Goal: Communication & Community: Answer question/provide support

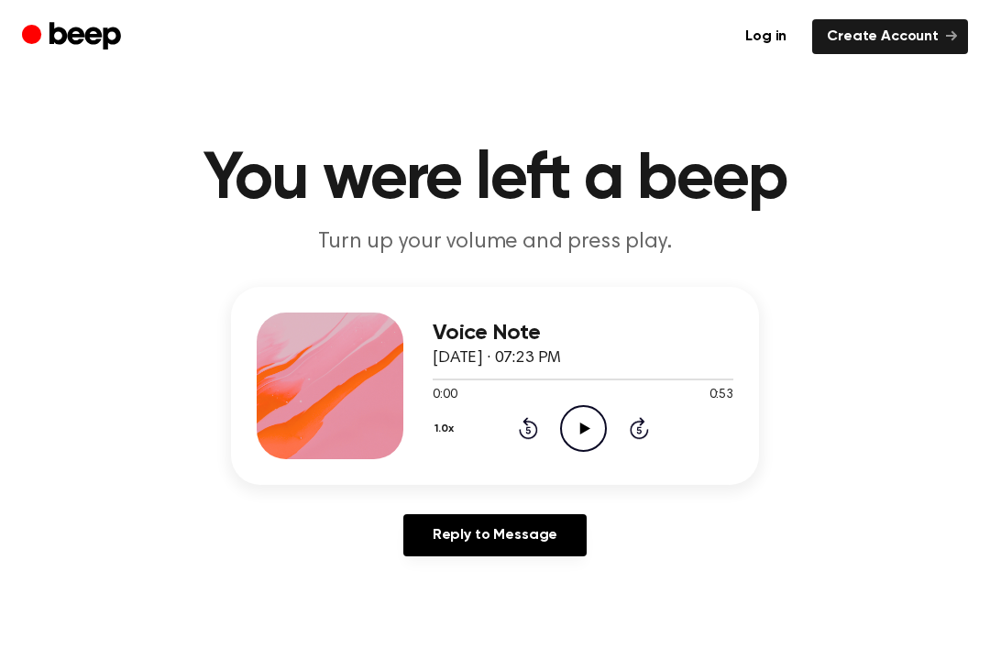
click at [587, 441] on icon "Play Audio" at bounding box center [583, 428] width 47 height 47
click at [585, 421] on icon "Pause Audio" at bounding box center [583, 428] width 47 height 47
click at [531, 421] on icon at bounding box center [528, 428] width 19 height 22
click at [535, 417] on icon "Rewind 5 seconds" at bounding box center [528, 428] width 20 height 24
click at [590, 424] on icon "Play Audio" at bounding box center [583, 428] width 47 height 47
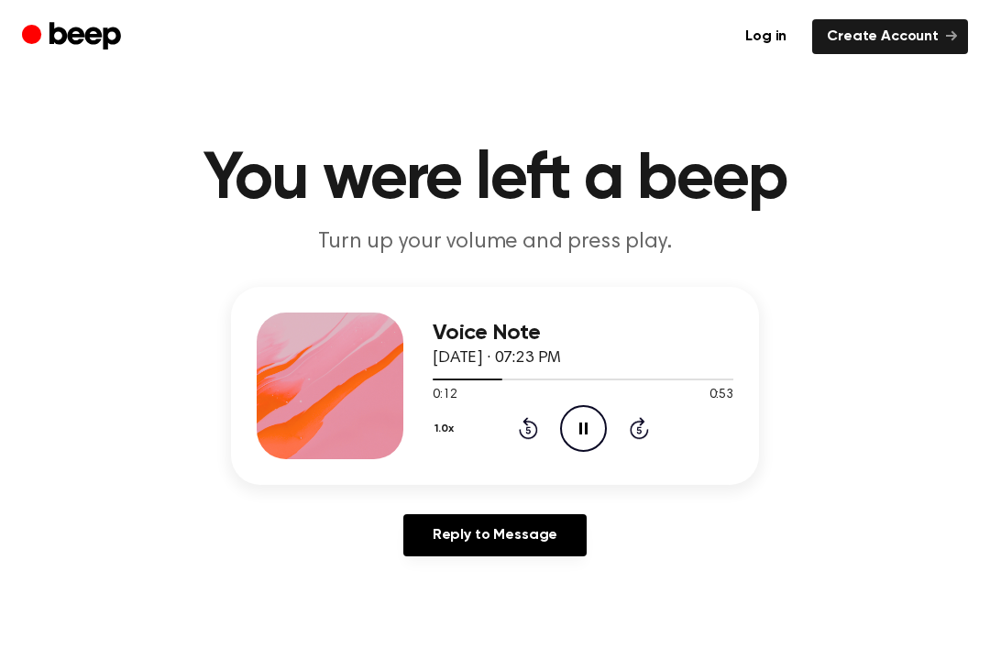
click at [536, 435] on icon at bounding box center [528, 428] width 19 height 22
click at [522, 439] on icon "Rewind 5 seconds" at bounding box center [528, 428] width 20 height 24
click at [590, 429] on icon "Pause Audio" at bounding box center [583, 428] width 47 height 47
click at [563, 414] on icon "Play Audio" at bounding box center [583, 428] width 47 height 47
click at [519, 427] on icon "Rewind 5 seconds" at bounding box center [528, 428] width 20 height 24
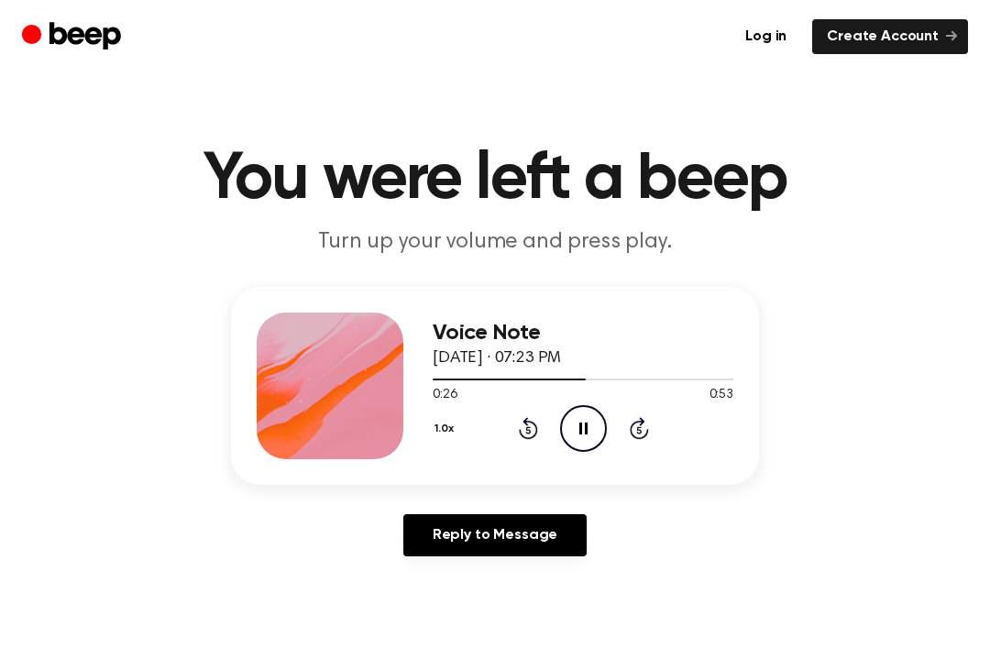
click at [551, 409] on div "1.0x Rewind 5 seconds Pause Audio Skip 5 seconds" at bounding box center [583, 428] width 301 height 47
click at [575, 417] on icon "Pause Audio" at bounding box center [583, 428] width 47 height 47
click at [527, 432] on icon "Rewind 5 seconds" at bounding box center [528, 428] width 20 height 24
click at [529, 434] on icon at bounding box center [527, 430] width 5 height 7
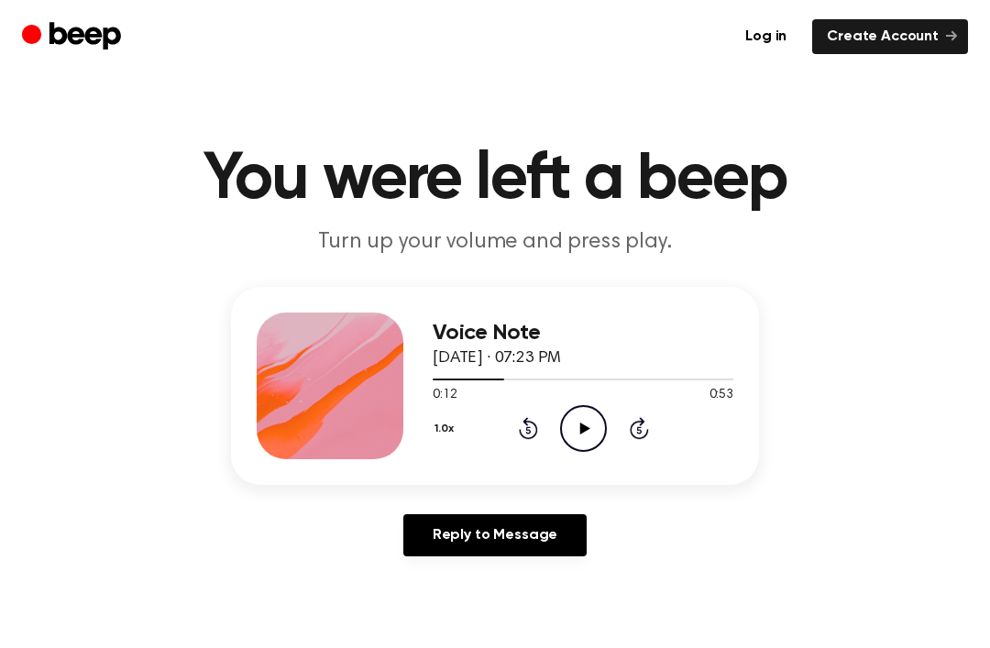
click at [538, 432] on div "1.0x Rewind 5 seconds Play Audio Skip 5 seconds" at bounding box center [583, 428] width 301 height 47
click at [521, 435] on icon at bounding box center [528, 428] width 19 height 22
click at [528, 423] on icon at bounding box center [528, 428] width 19 height 22
click at [535, 425] on icon at bounding box center [528, 428] width 19 height 22
click at [526, 439] on icon at bounding box center [528, 428] width 19 height 22
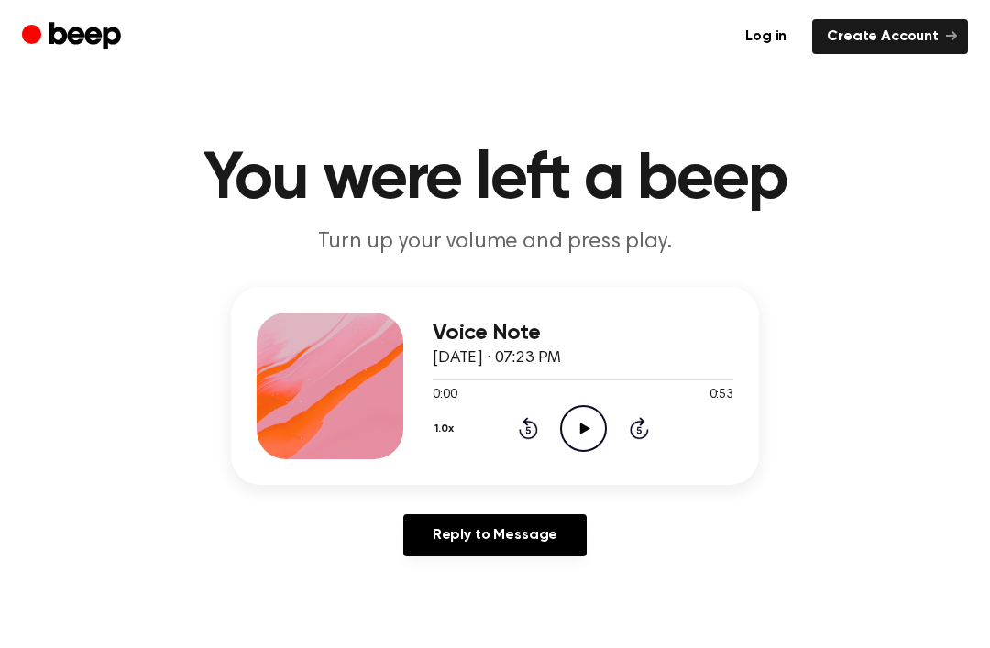
click at [535, 448] on div "1.0x Rewind 5 seconds Play Audio Skip 5 seconds" at bounding box center [583, 428] width 301 height 47
click at [532, 505] on div "Voice Note [DATE] · 07:23 PM 0:00 0:53 Your browser does not support the [objec…" at bounding box center [495, 429] width 946 height 284
click at [536, 541] on link "Reply to Message" at bounding box center [494, 535] width 183 height 42
click at [593, 436] on icon "Play Audio" at bounding box center [583, 428] width 47 height 47
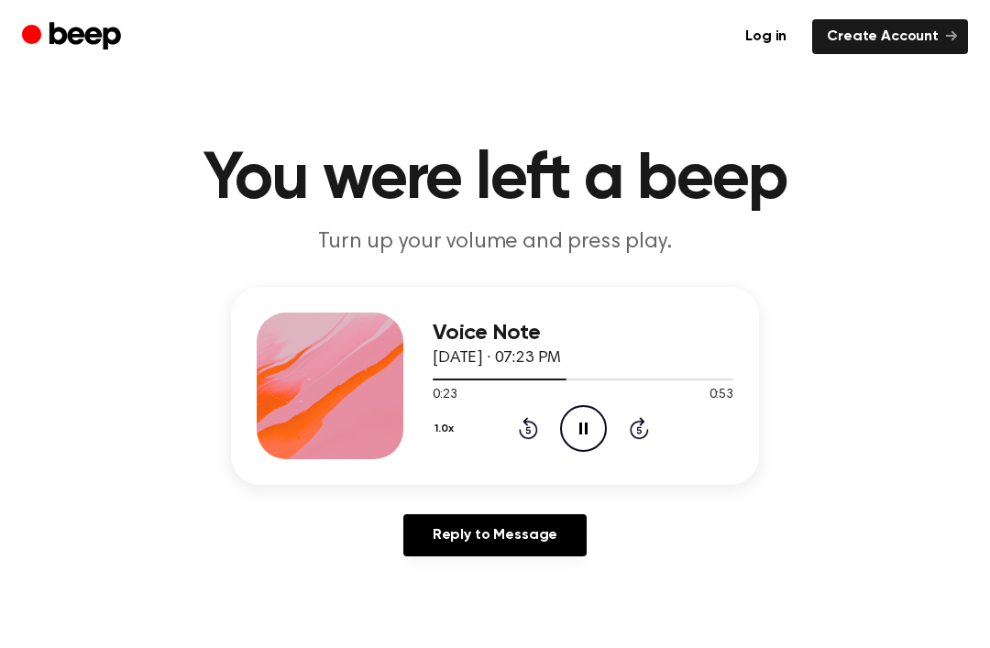
click at [586, 427] on icon at bounding box center [583, 429] width 8 height 12
click at [546, 305] on div "Voice Note [DATE] · 07:23 PM 0:23 0:53 Your browser does not support the [objec…" at bounding box center [495, 386] width 528 height 198
